Goal: Information Seeking & Learning: Check status

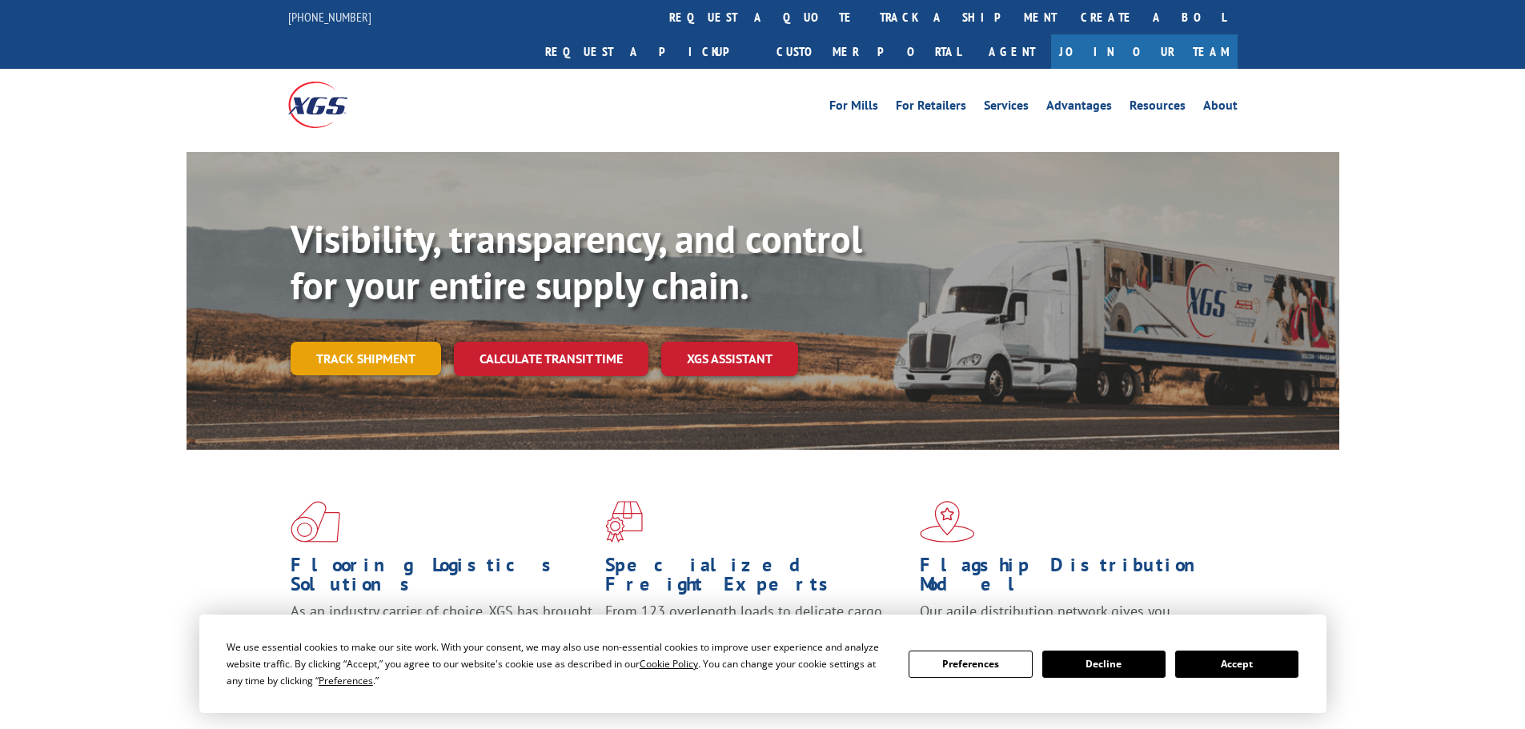
click at [338, 342] on link "Track shipment" at bounding box center [366, 359] width 150 height 34
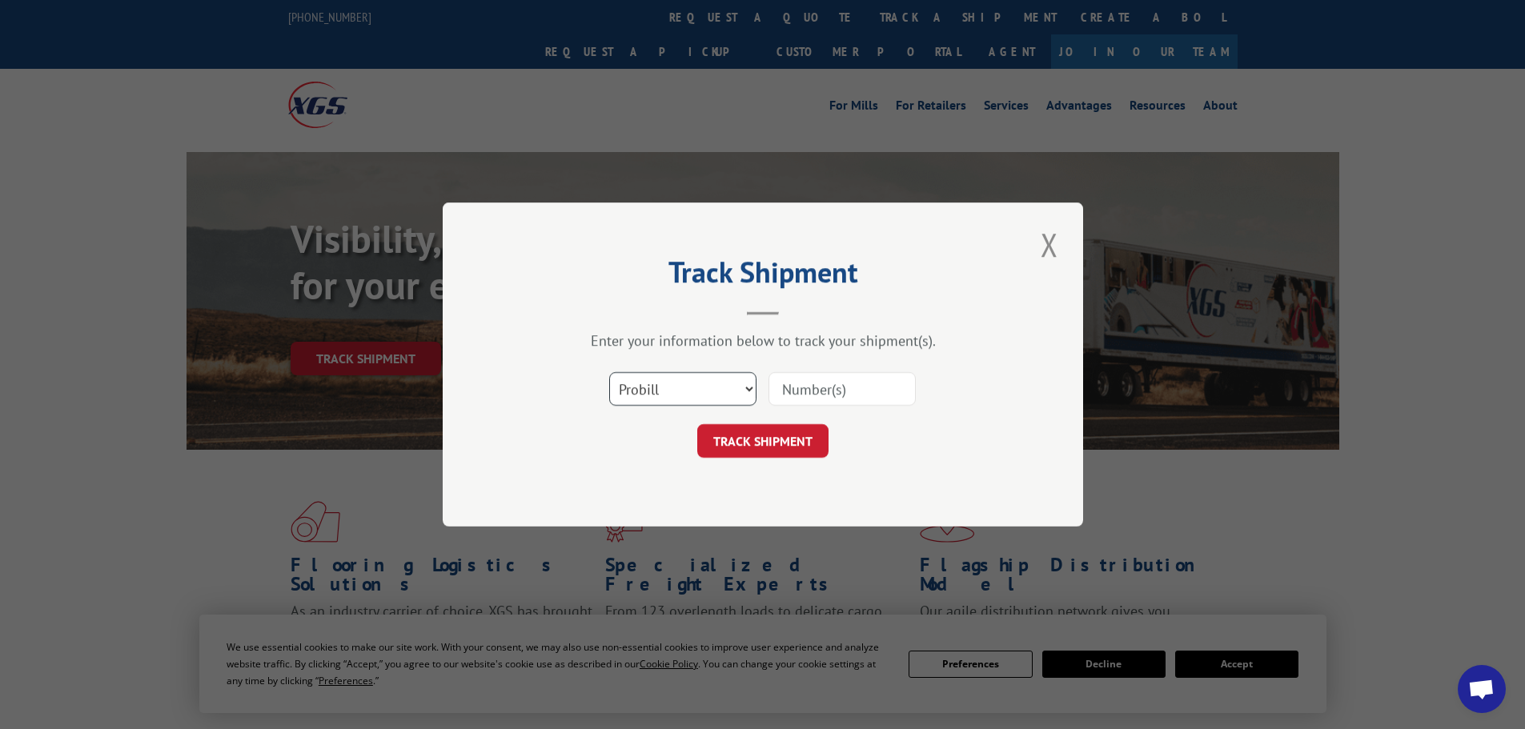
click at [745, 388] on select "Select category... Probill BOL PO" at bounding box center [682, 389] width 147 height 34
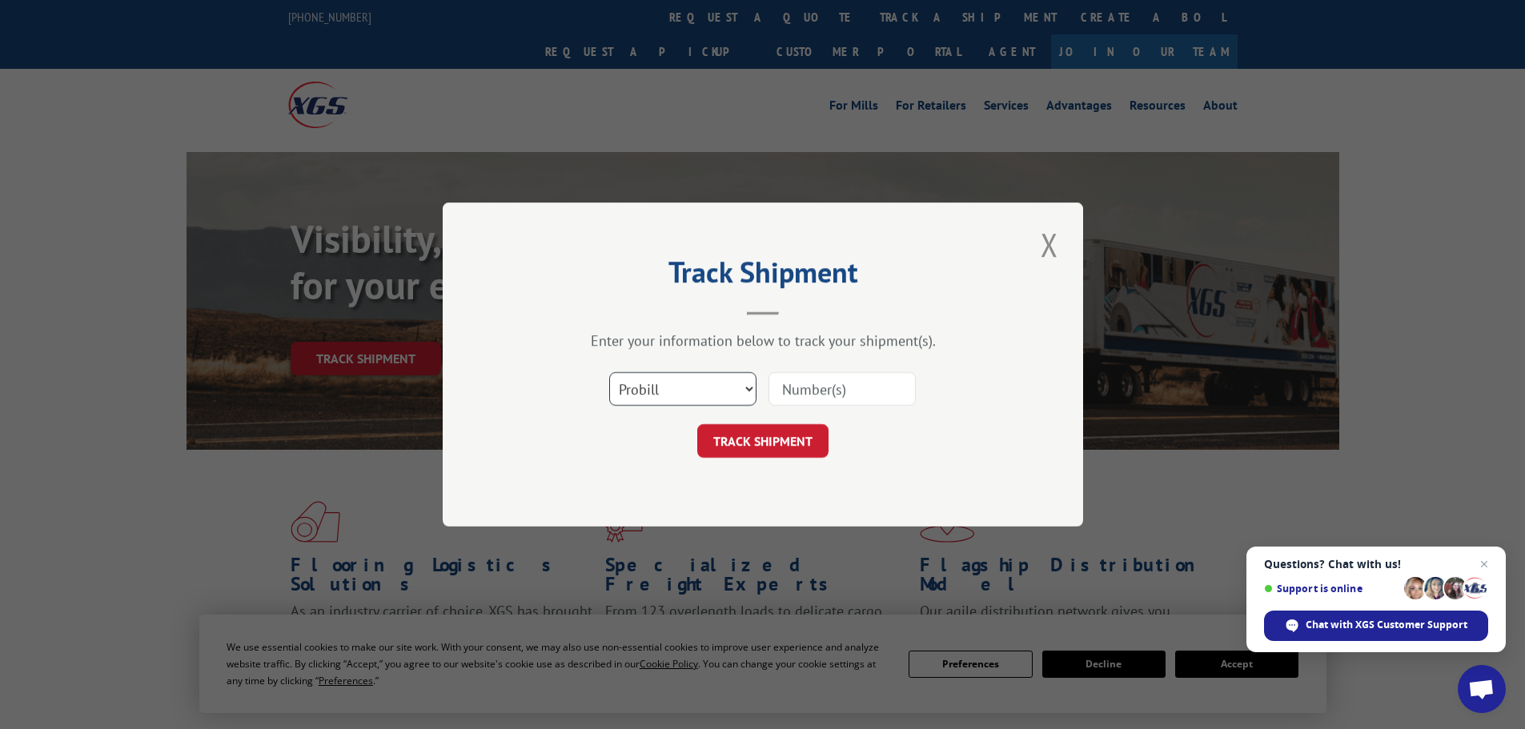
select select "bol"
click at [609, 372] on select "Select category... Probill BOL PO" at bounding box center [682, 389] width 147 height 34
click at [812, 393] on input at bounding box center [841, 389] width 147 height 34
drag, startPoint x: 812, startPoint y: 393, endPoint x: 793, endPoint y: 388, distance: 19.0
click at [793, 388] on input at bounding box center [841, 389] width 147 height 34
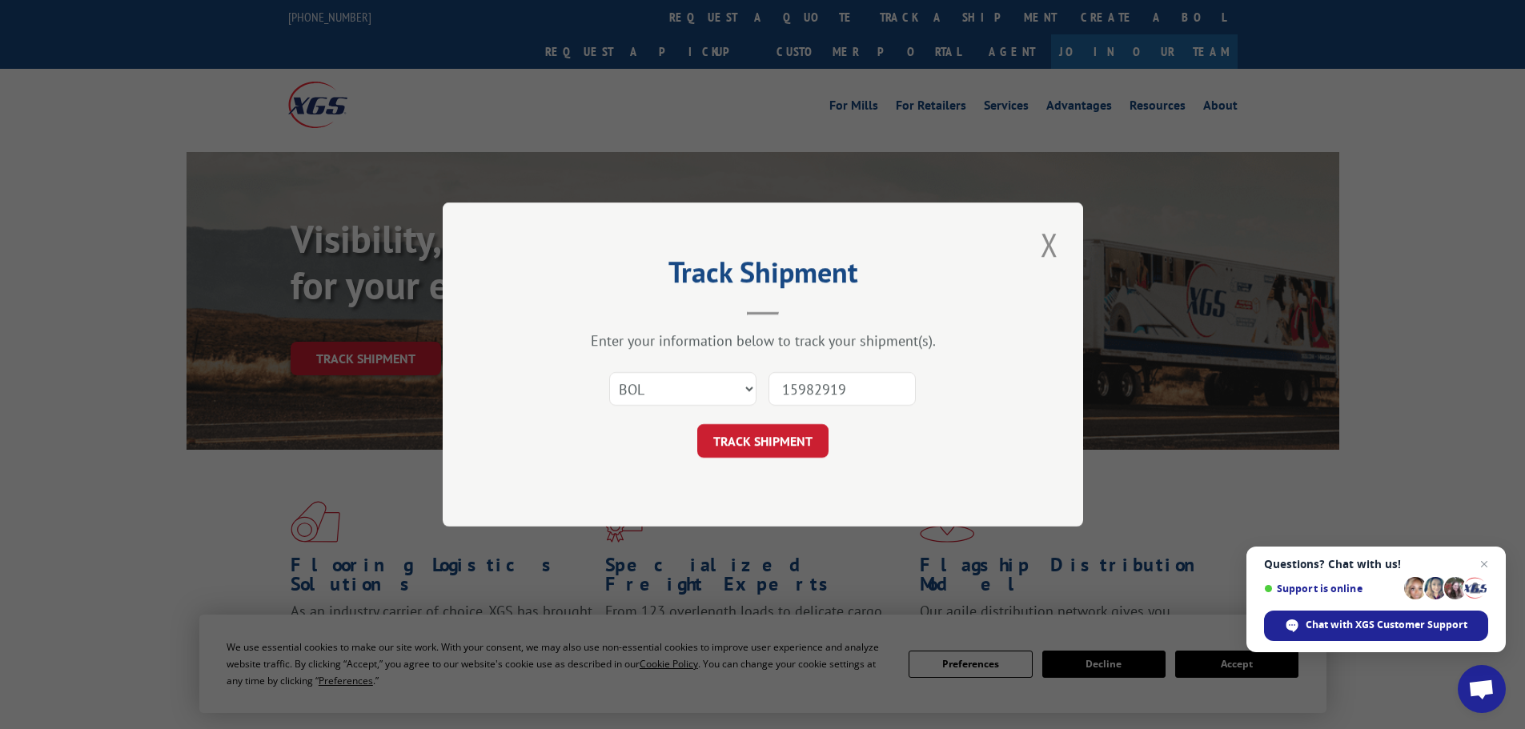
type input "15982919"
click at [750, 388] on select "Select category... Probill BOL PO" at bounding box center [682, 389] width 147 height 34
select select "probill"
click at [609, 372] on select "Select category... Probill BOL PO" at bounding box center [682, 389] width 147 height 34
click at [771, 448] on button "TRACK SHIPMENT" at bounding box center [762, 441] width 131 height 34
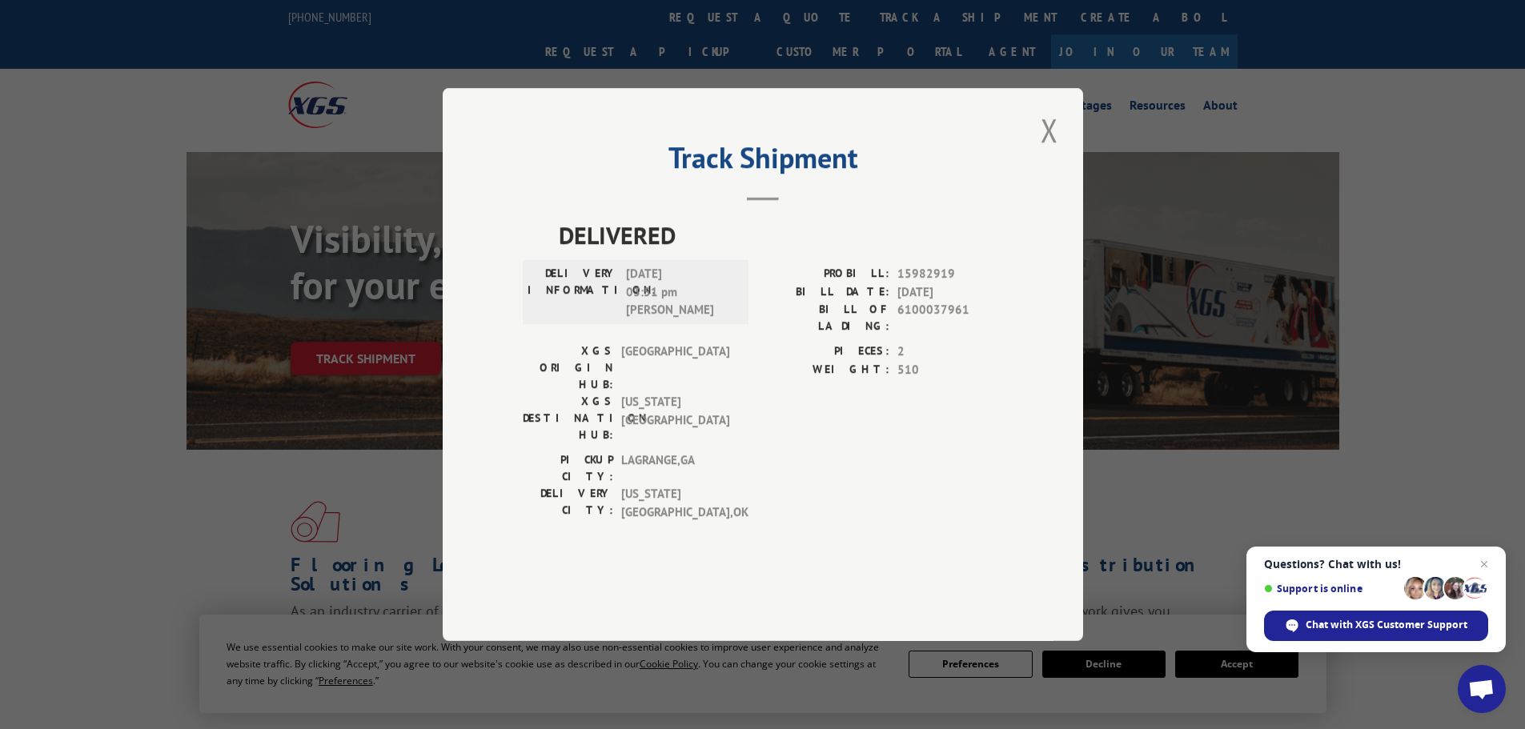
click at [1048, 152] on button "Close modal" at bounding box center [1049, 130] width 27 height 44
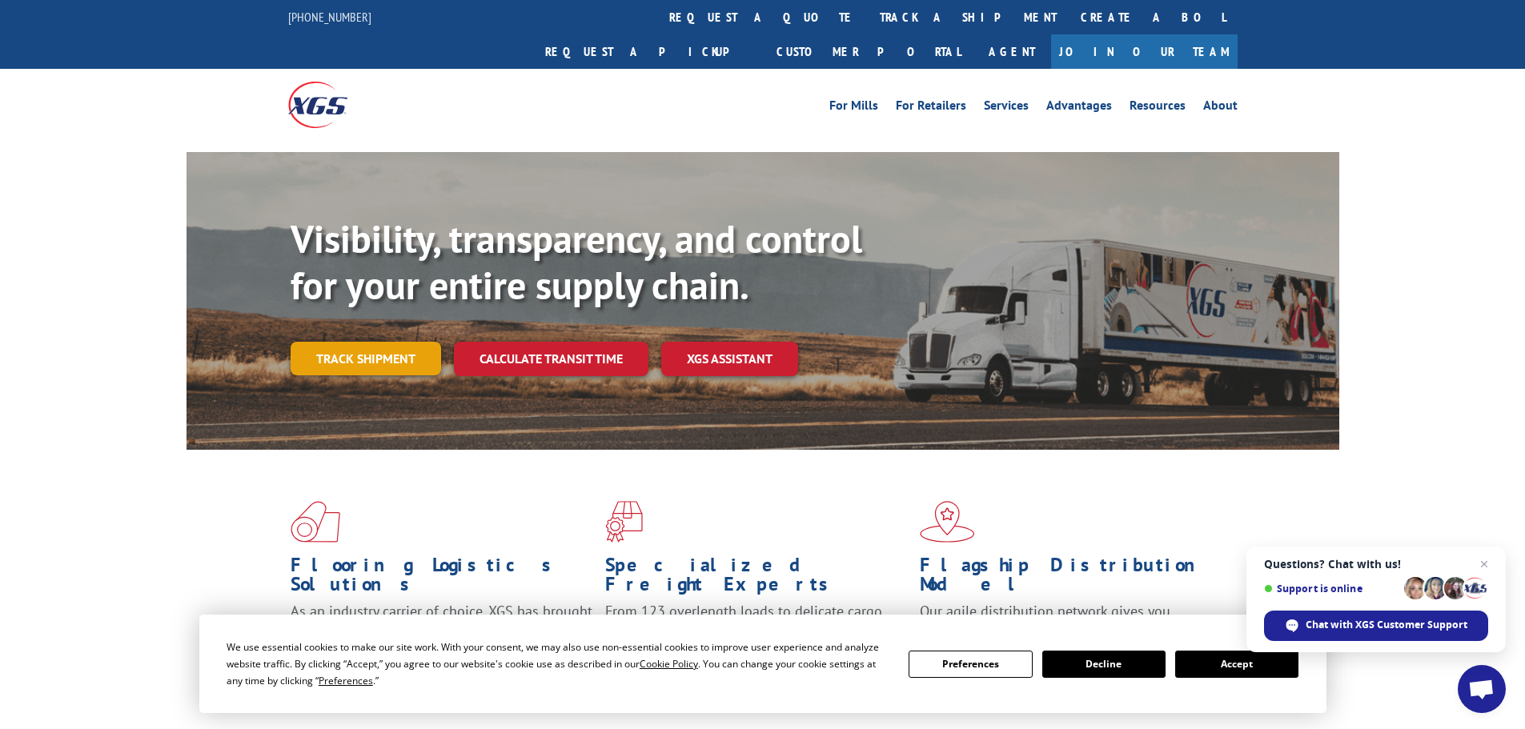
click at [351, 342] on link "Track shipment" at bounding box center [366, 359] width 150 height 34
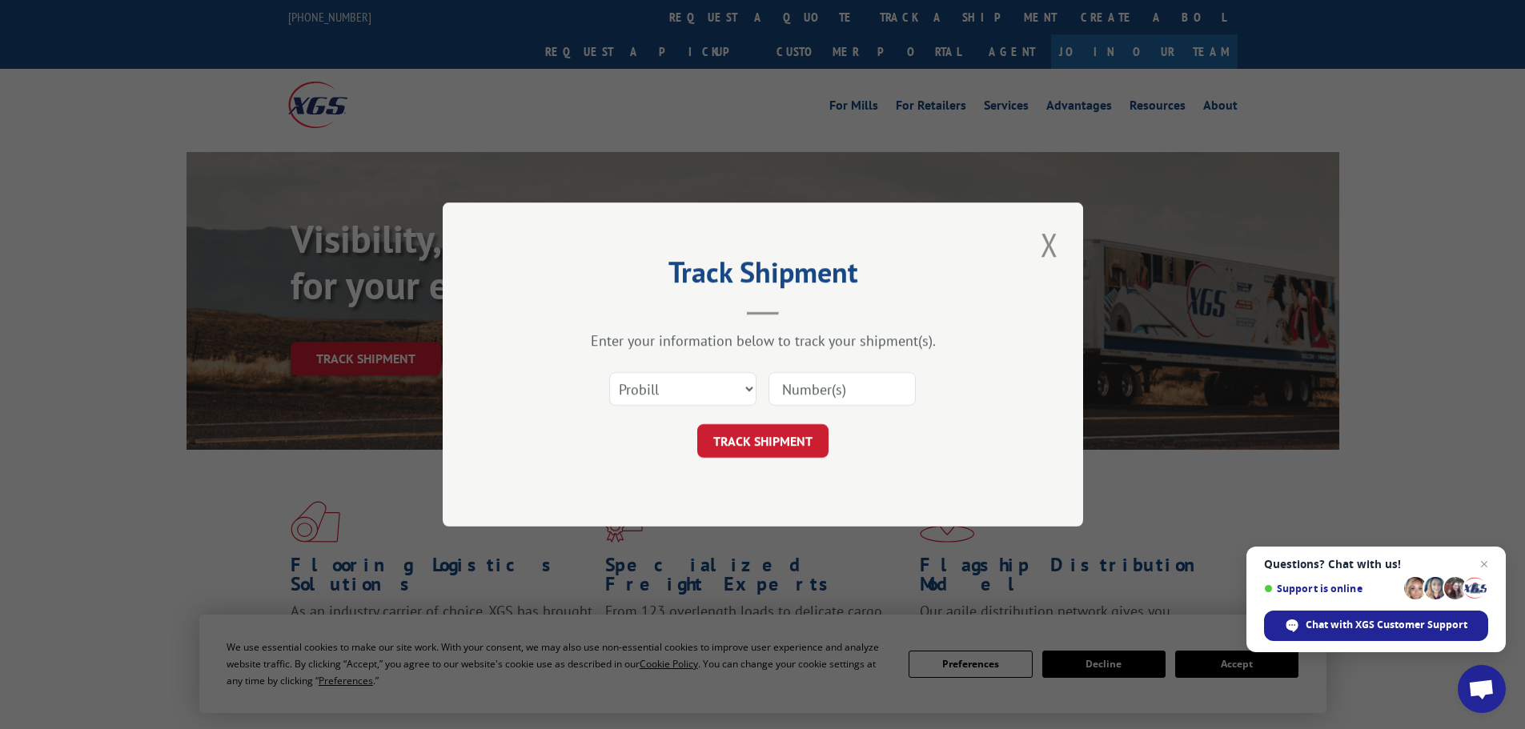
click at [808, 393] on input at bounding box center [841, 389] width 147 height 34
type input "15983648"
click button "TRACK SHIPMENT" at bounding box center [762, 441] width 131 height 34
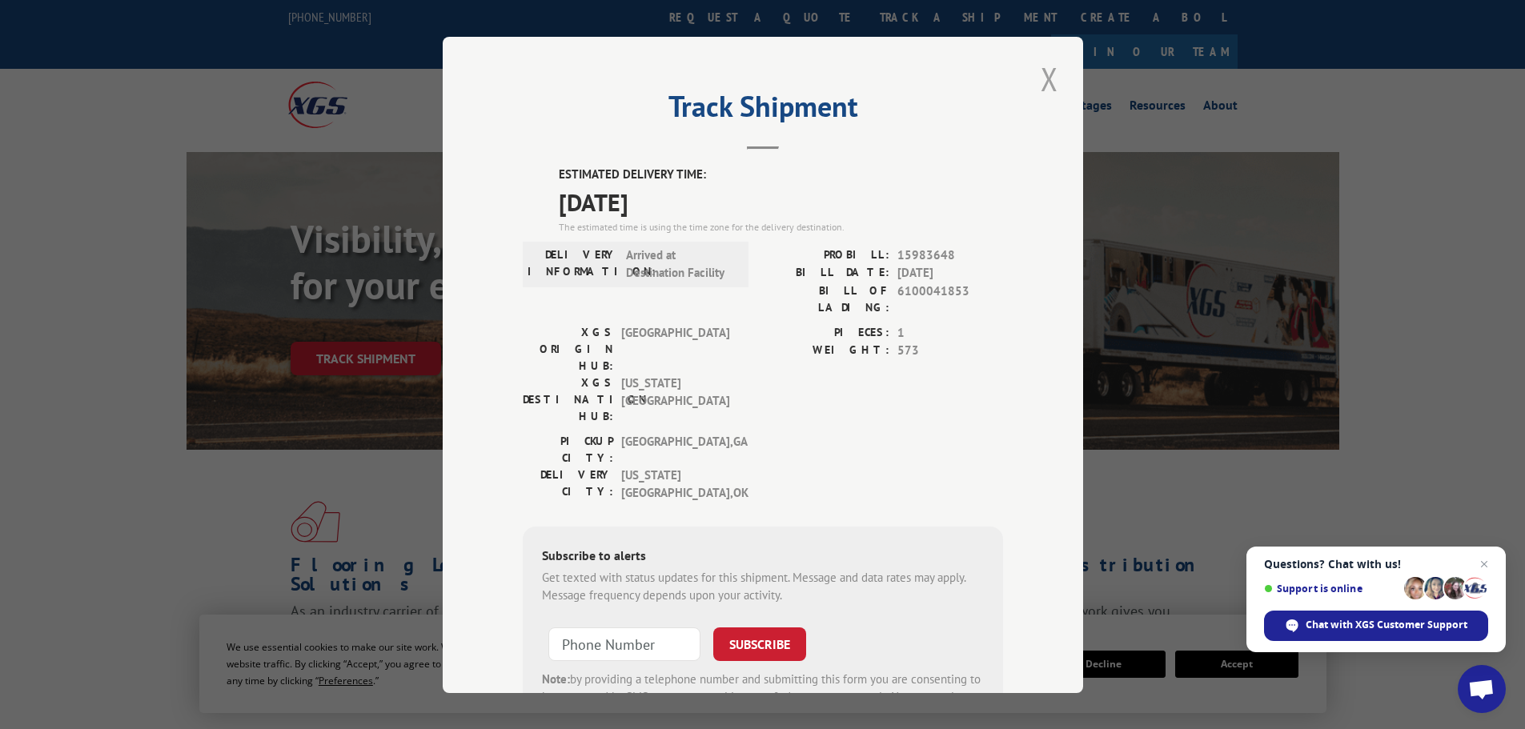
click at [1042, 78] on button "Close modal" at bounding box center [1049, 79] width 27 height 44
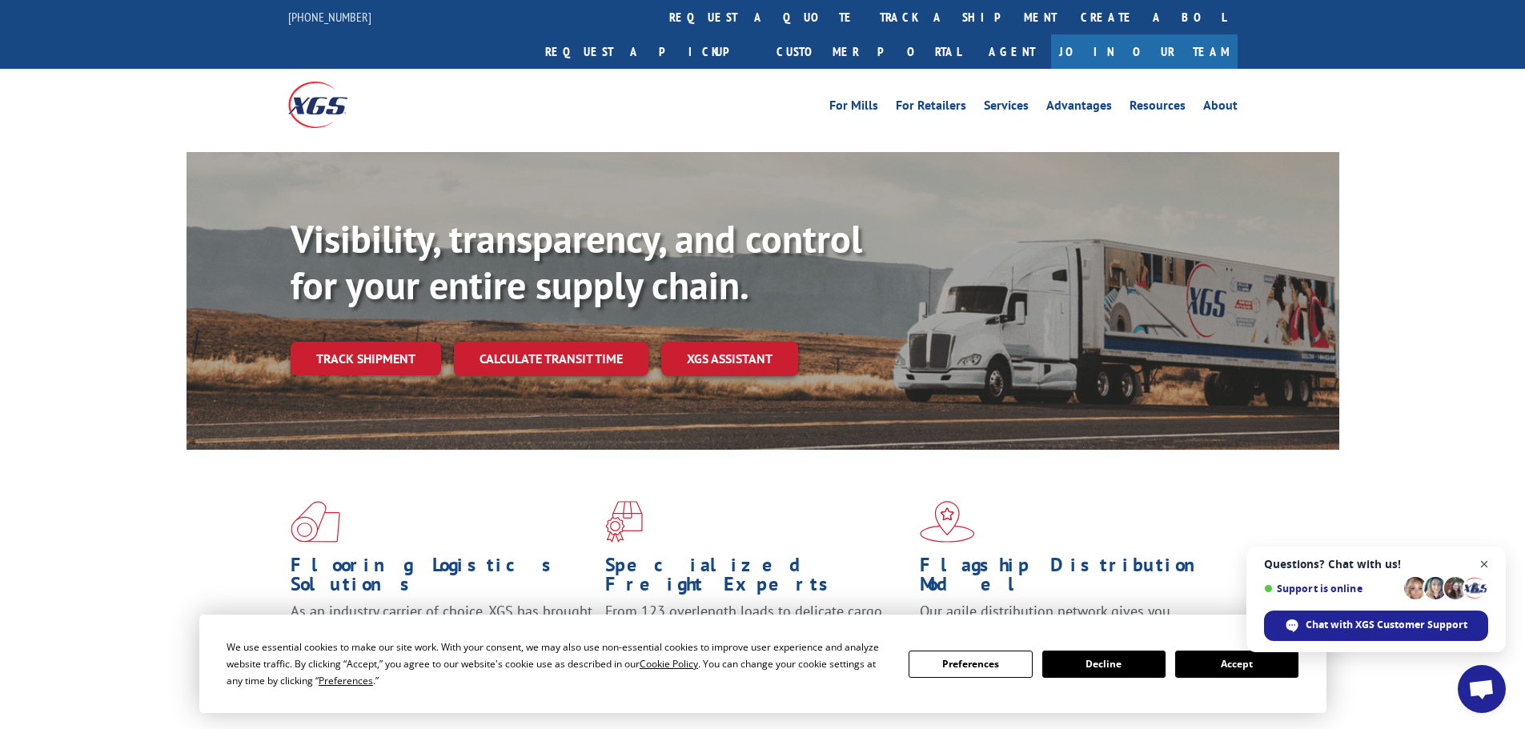
click at [1484, 562] on span "Open chat" at bounding box center [1484, 565] width 20 height 20
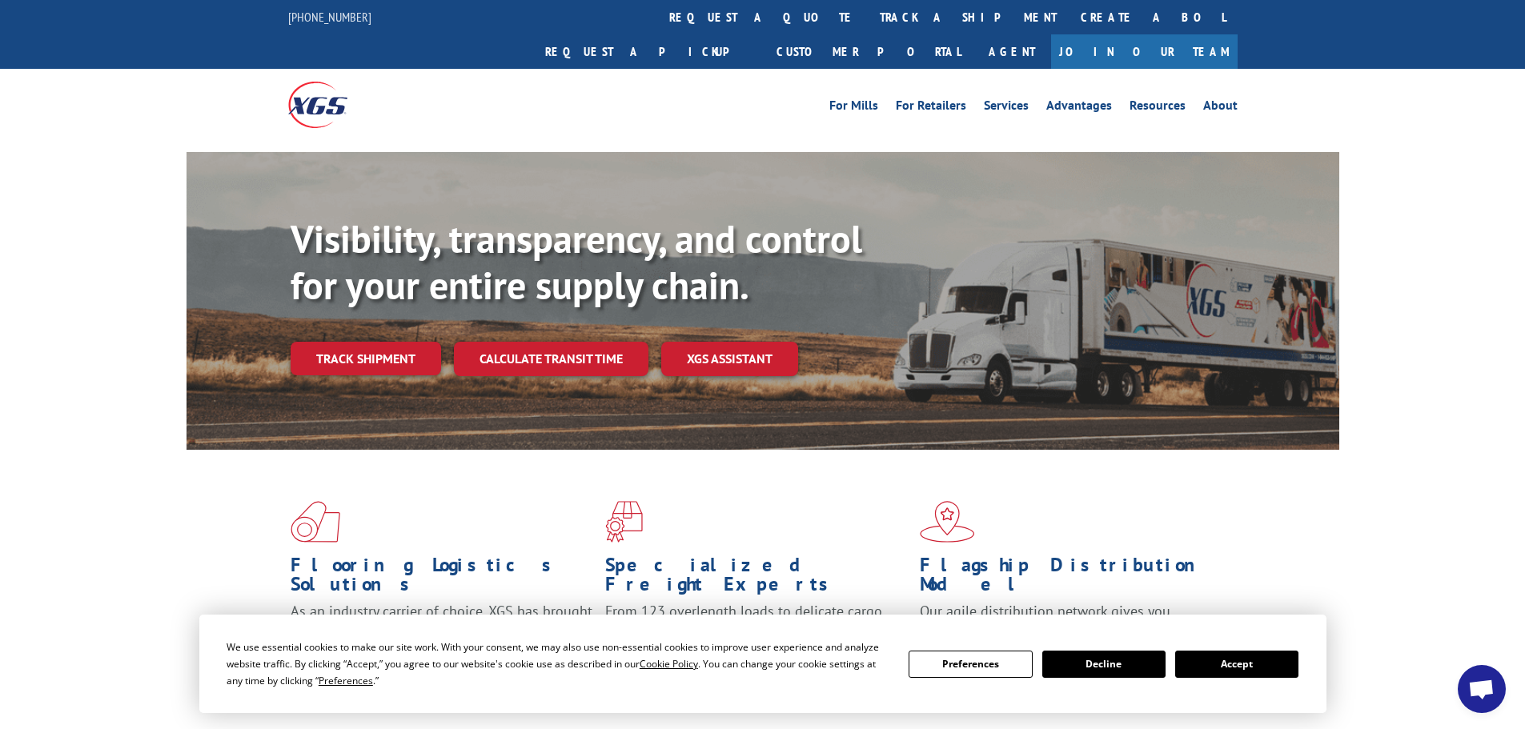
click at [1243, 671] on button "Accept" at bounding box center [1236, 664] width 123 height 27
